Goal: Task Accomplishment & Management: Use online tool/utility

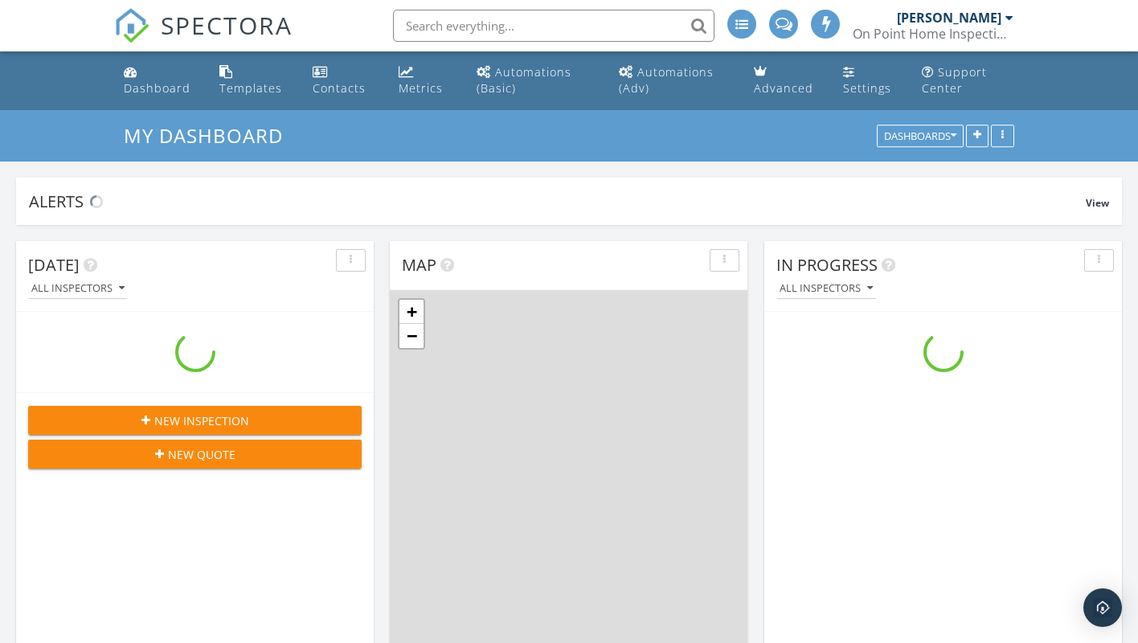
scroll to position [1986, 1139]
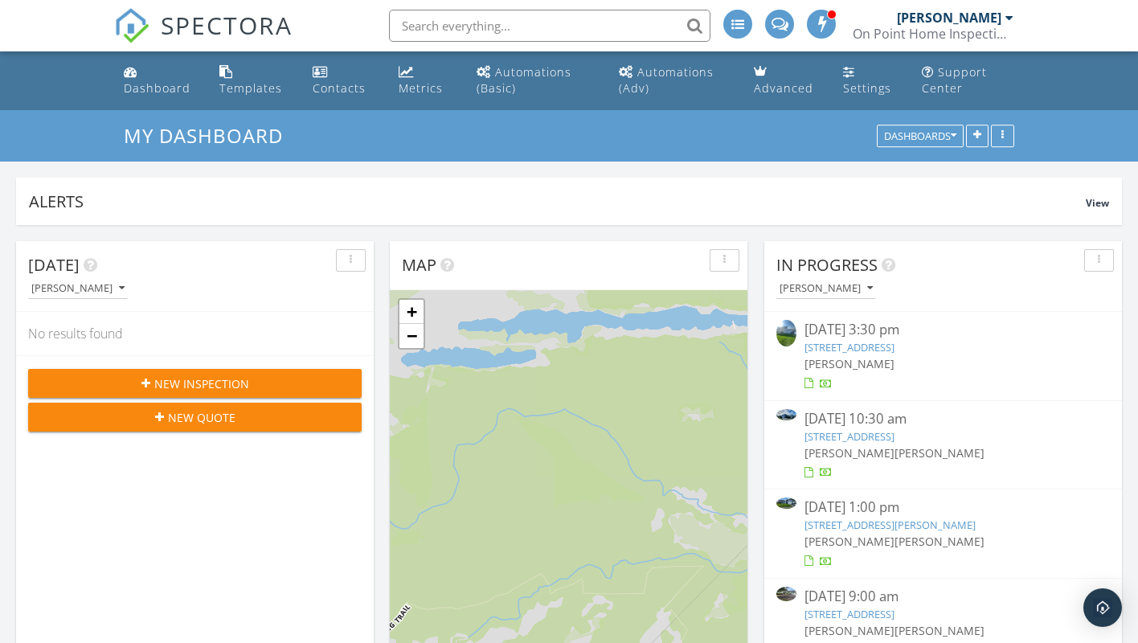
click at [858, 444] on link "[STREET_ADDRESS]" at bounding box center [850, 436] width 90 height 14
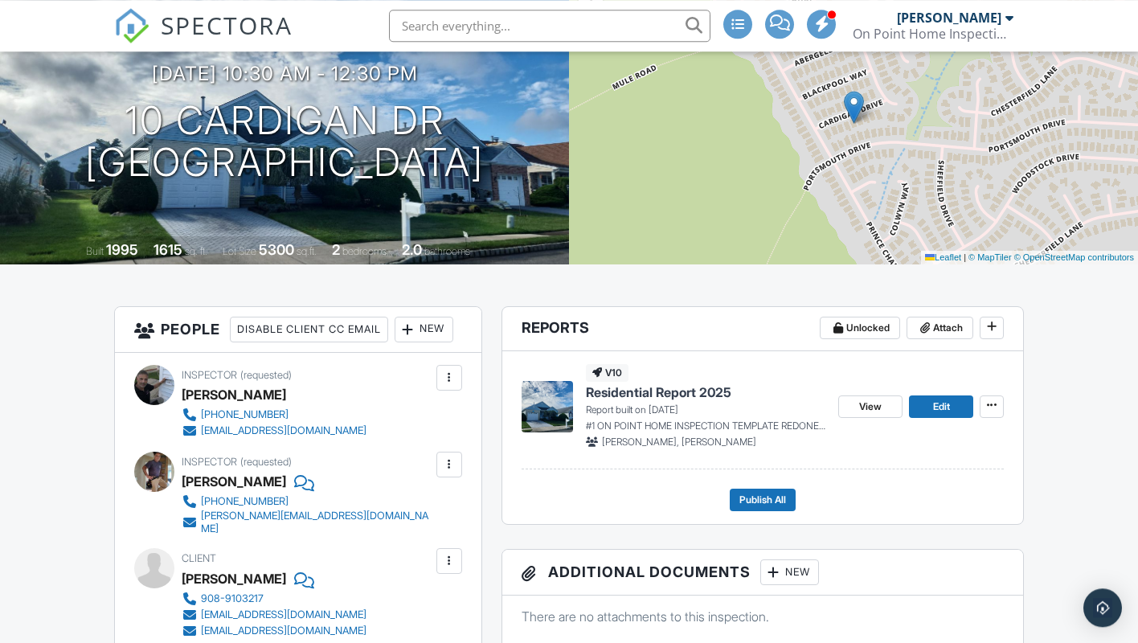
scroll to position [328, 0]
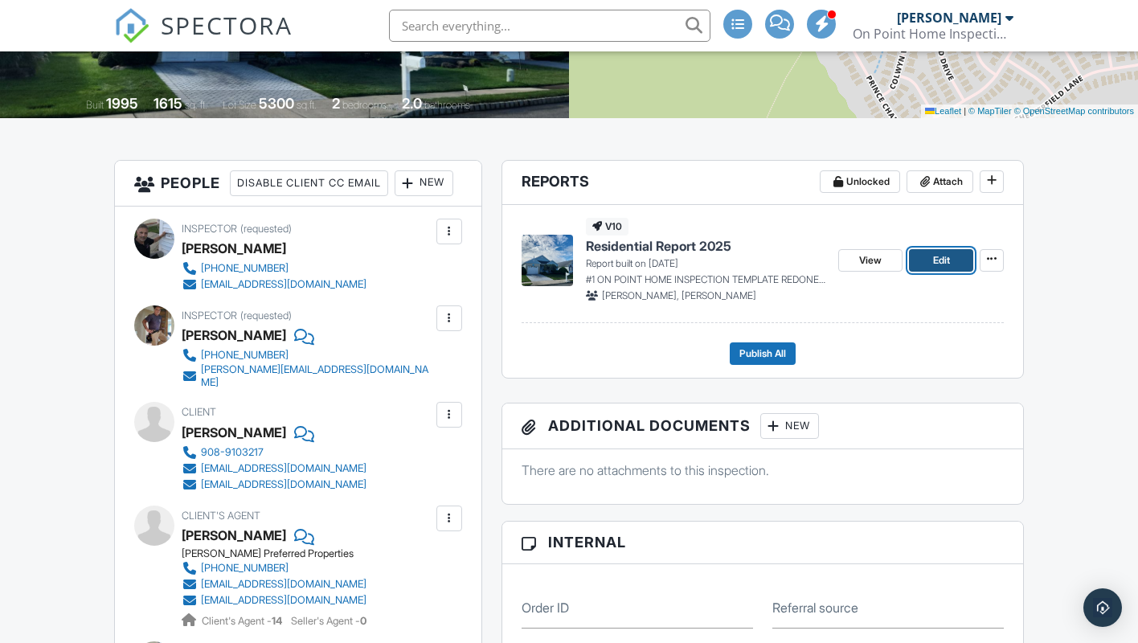
click at [928, 257] on link "Edit" at bounding box center [941, 260] width 64 height 23
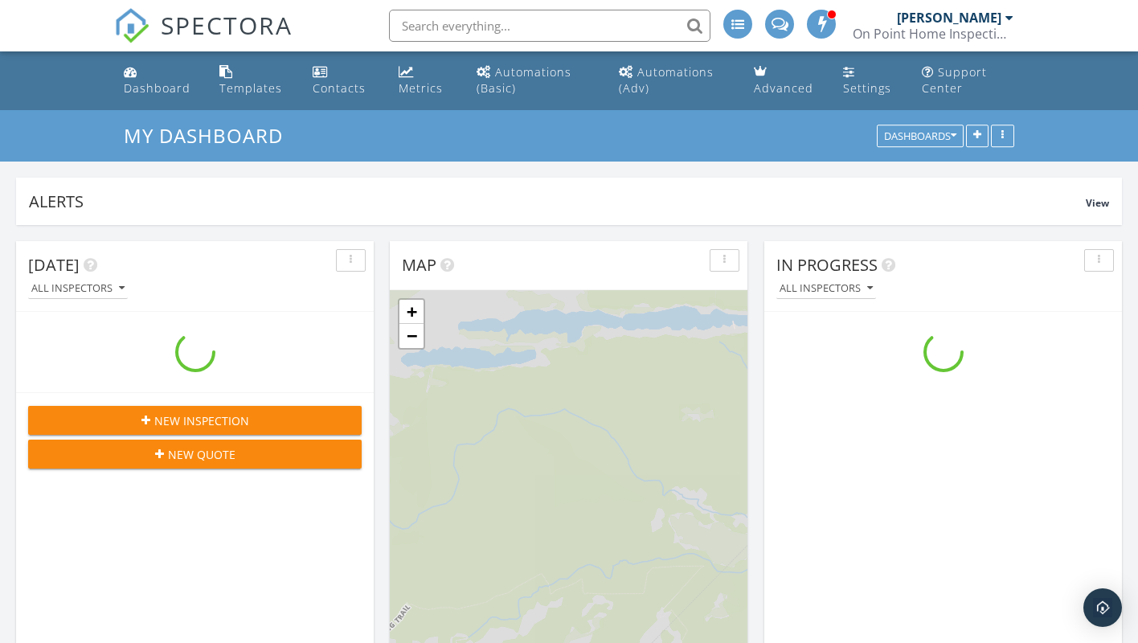
scroll to position [1986, 1139]
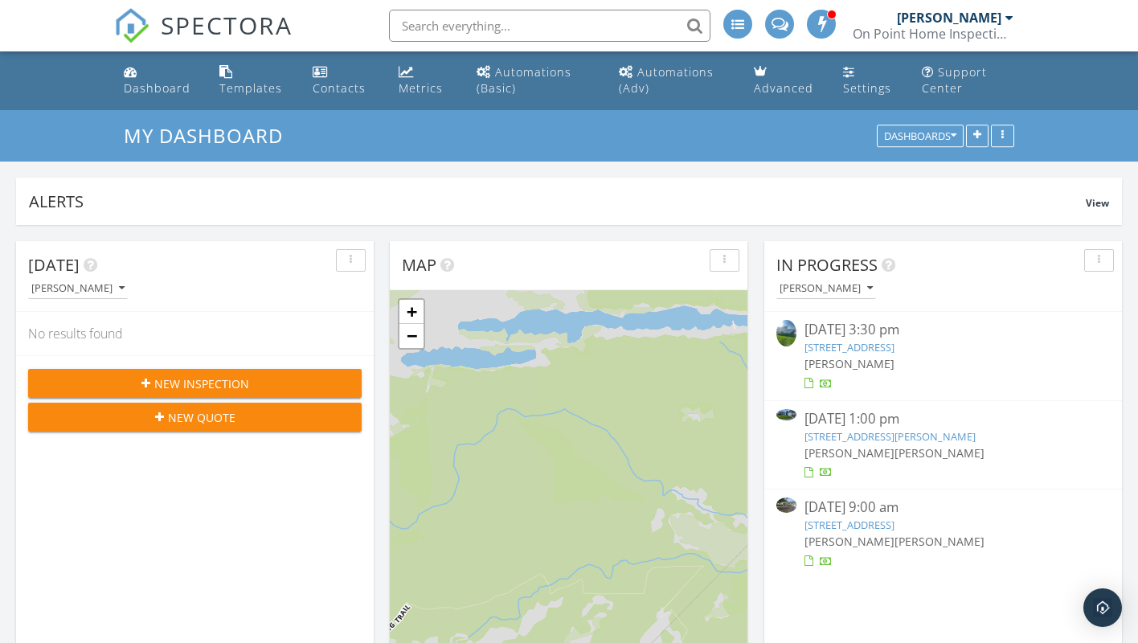
click at [879, 450] on span "[PERSON_NAME]" at bounding box center [850, 452] width 90 height 15
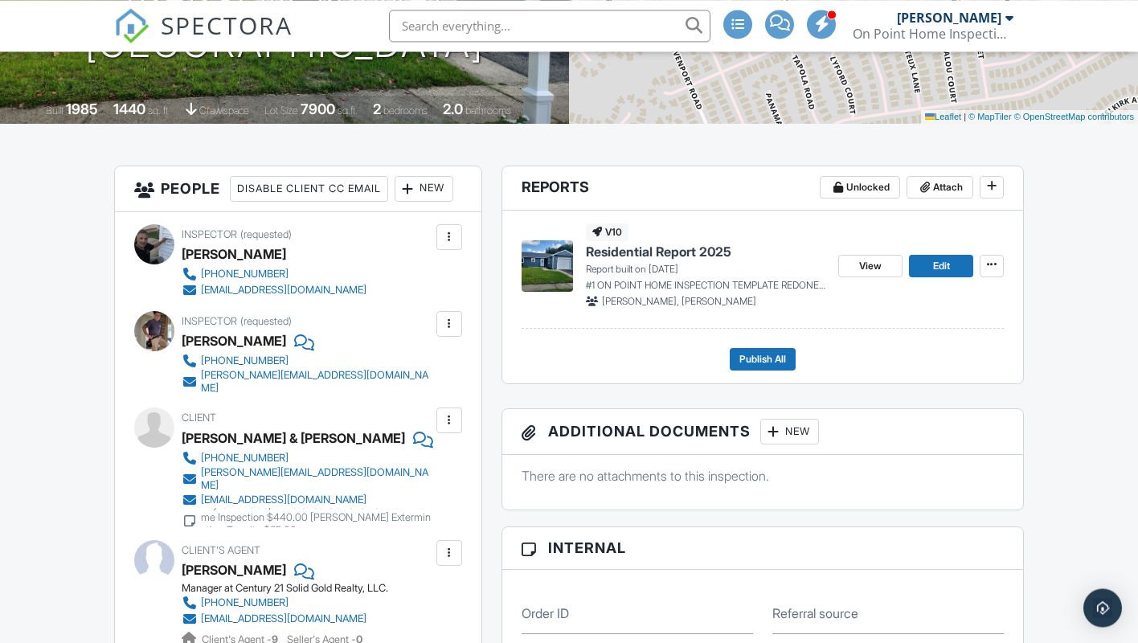
scroll to position [328, 0]
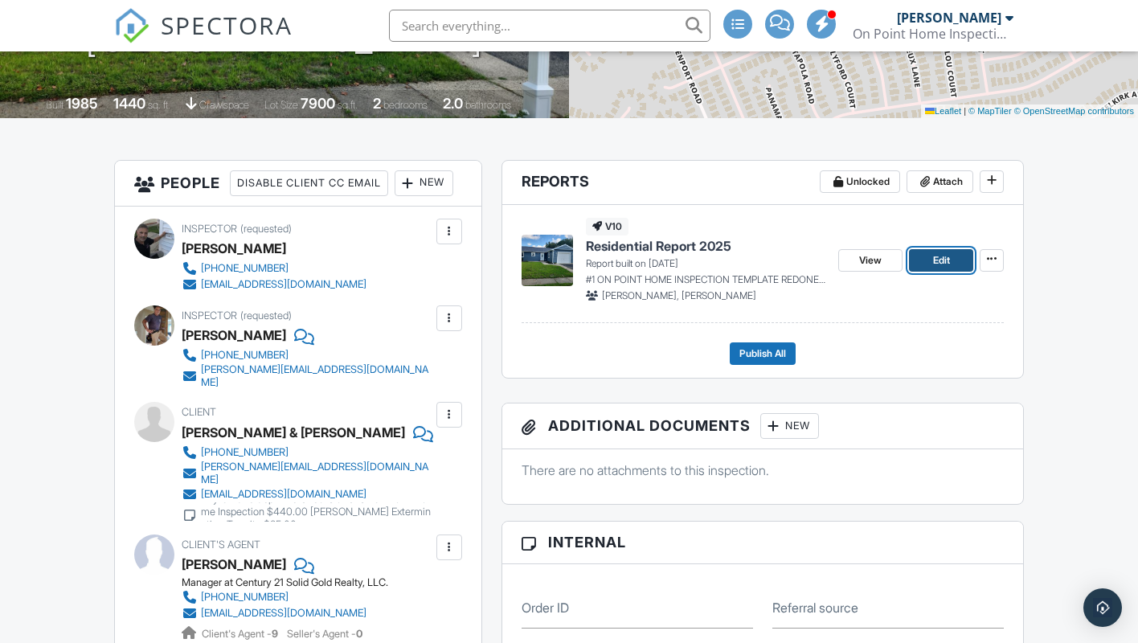
click at [945, 263] on span "Edit" at bounding box center [941, 260] width 17 height 16
